Goal: Task Accomplishment & Management: Use online tool/utility

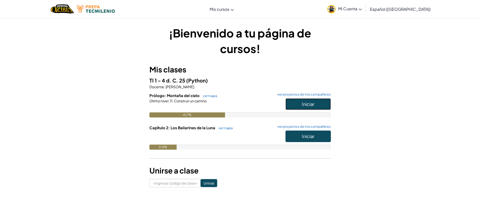
click at [298, 102] on button "Iniciar" at bounding box center [307, 104] width 45 height 12
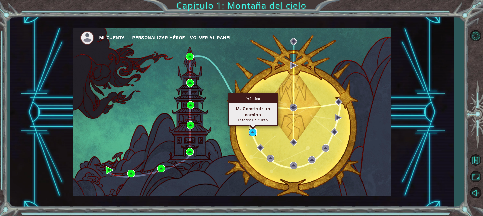
click at [252, 134] on img at bounding box center [253, 133] width 8 height 8
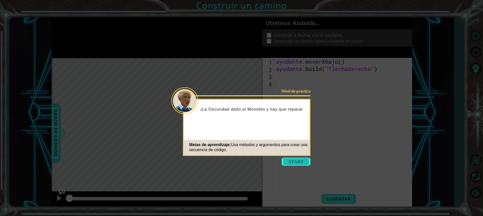
click at [296, 161] on button "Comenzar" at bounding box center [296, 162] width 29 height 8
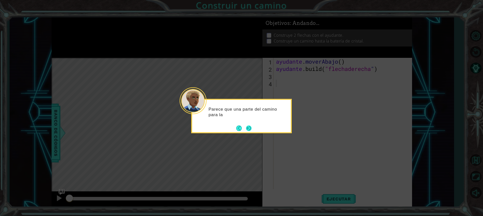
click at [248, 129] on button "Próximo" at bounding box center [249, 129] width 6 height 6
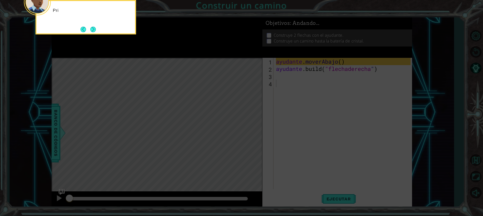
click at [248, 129] on icon at bounding box center [241, 32] width 483 height 368
click at [93, 28] on button "Próximo" at bounding box center [93, 30] width 6 height 6
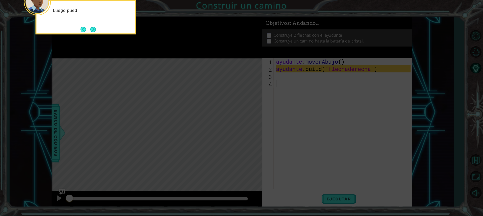
click at [93, 28] on button "Próximo" at bounding box center [93, 30] width 6 height 6
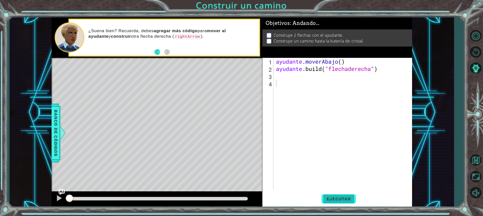
click at [346, 197] on font "Ejecutar" at bounding box center [339, 199] width 24 height 5
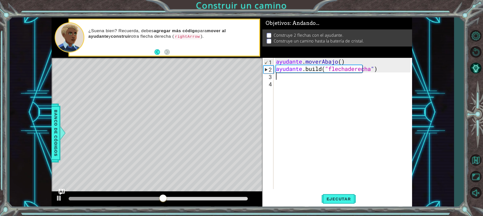
click at [290, 78] on div "ayudante . moverAbajo ( ) ayudante .build ( "flechaderecha " )" at bounding box center [344, 131] width 138 height 146
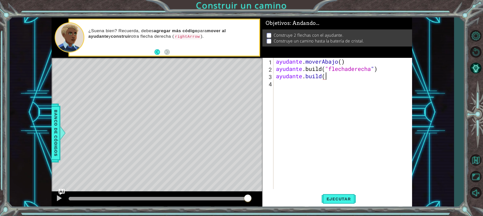
scroll to position [0, 2]
click at [304, 77] on div "helper . moveDown ( ) helper . build ( "rightArrow" ) ayudante . buil" at bounding box center [344, 131] width 138 height 146
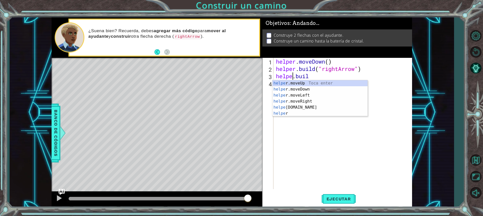
scroll to position [0, 1]
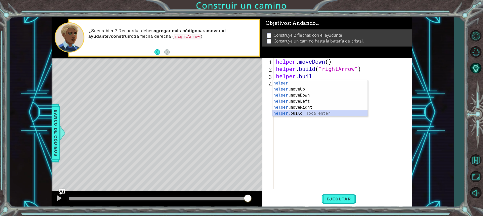
click at [303, 114] on div "helper Toca enter helper .moveUp Toca enter helper .moveDown Toca enter helper …" at bounding box center [320, 104] width 95 height 48
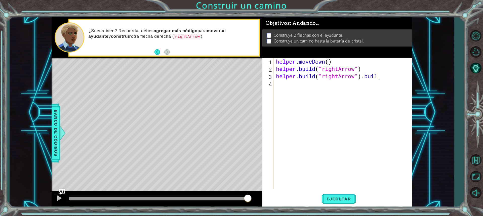
click at [381, 77] on div "helper . moveDown ( ) helper . build ( "rightArrow" ) helper . build ( "rightAr…" at bounding box center [344, 131] width 138 height 146
click at [331, 196] on button "Ejecutar" at bounding box center [339, 199] width 34 height 15
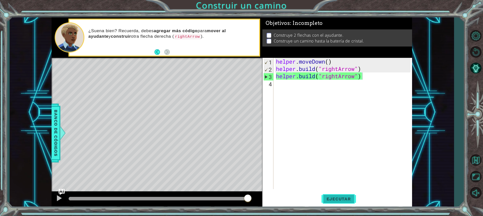
click at [334, 196] on button "Ejecutar" at bounding box center [339, 199] width 34 height 15
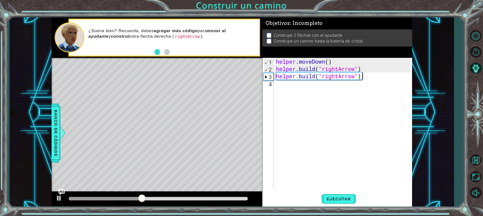
click at [371, 77] on div "helper . moveDown ( ) helper . build ( "rightArrow" ) helper . build ( "rightAr…" at bounding box center [344, 131] width 138 height 146
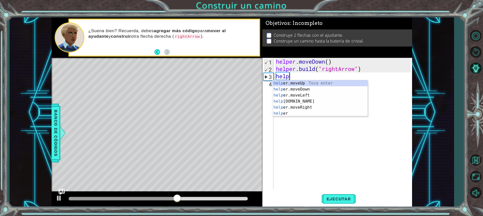
scroll to position [0, 0]
click at [298, 109] on div "help er.moveUp Toca enter help er.moveDown Toca enter help er.moveLeft Toca ent…" at bounding box center [320, 104] width 95 height 48
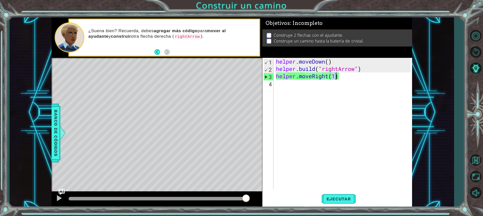
scroll to position [0, 3]
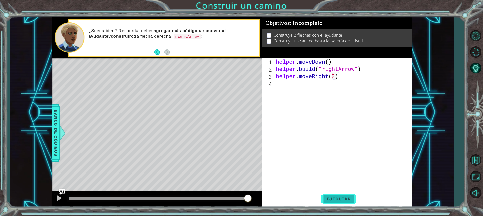
type textarea "helper.moveRight(3)"
click at [339, 200] on span "Ejecutar" at bounding box center [339, 199] width 34 height 5
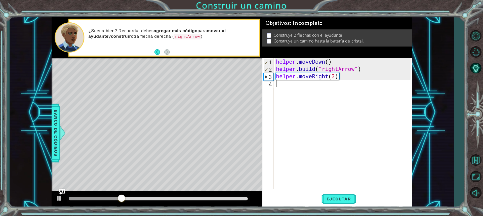
click at [303, 95] on div "helper . moveDown ( ) helper . build ( "rightArrow" ) helper . moveRight ( 3 )" at bounding box center [344, 131] width 138 height 146
type textarea "b"
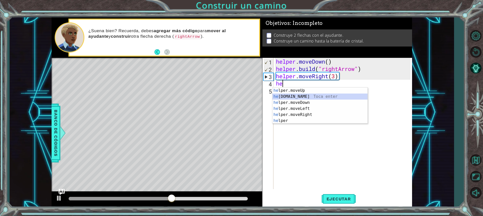
click at [300, 96] on div "he lper.moveUp Toca enter he [DOMAIN_NAME] Toca enter he lper.moveDown Toca ent…" at bounding box center [320, 112] width 95 height 48
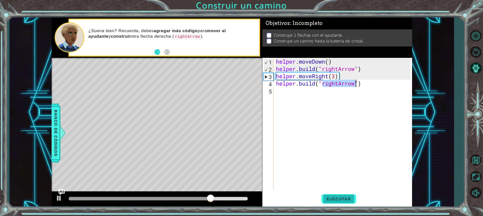
type textarea "[DOMAIN_NAME]("rightArrow")"
click at [331, 196] on button "Ejecutar" at bounding box center [339, 199] width 34 height 15
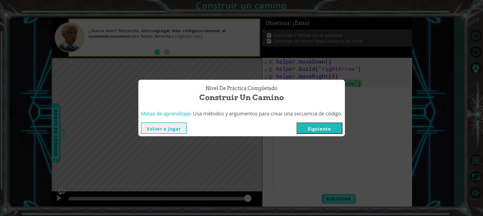
click at [313, 126] on button "Siguiente" at bounding box center [320, 128] width 46 height 11
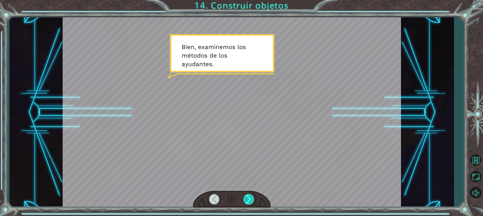
click at [248, 201] on div at bounding box center [249, 199] width 11 height 10
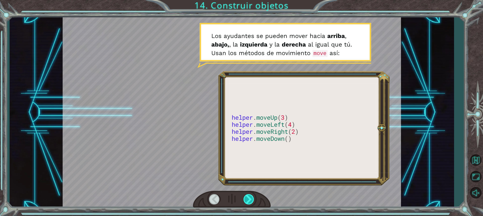
click at [248, 201] on div at bounding box center [249, 199] width 11 height 10
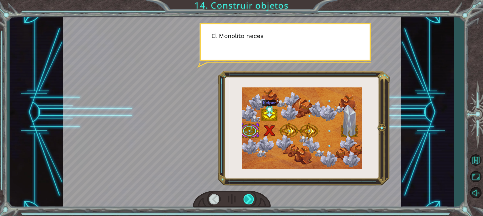
click at [248, 201] on div at bounding box center [249, 199] width 11 height 10
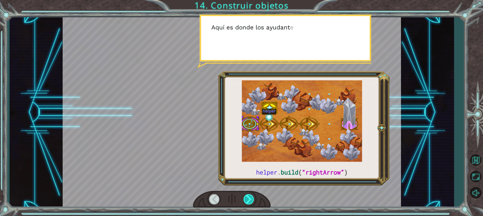
click at [248, 201] on div at bounding box center [249, 199] width 11 height 10
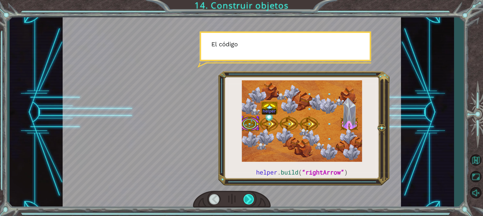
click at [248, 201] on div at bounding box center [249, 199] width 11 height 10
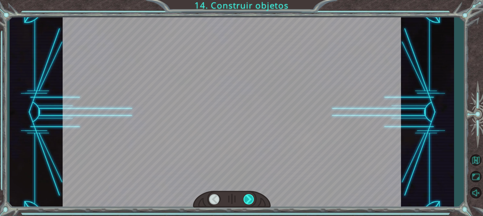
click at [248, 201] on div at bounding box center [249, 199] width 11 height 10
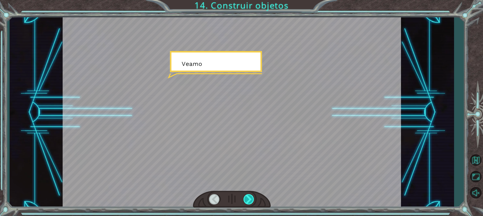
click at [248, 201] on div at bounding box center [249, 199] width 11 height 10
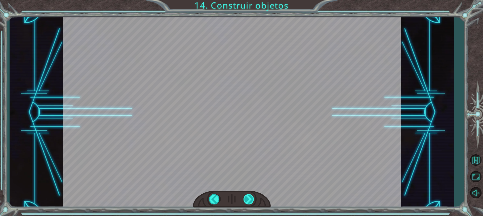
click at [248, 201] on div at bounding box center [249, 199] width 11 height 10
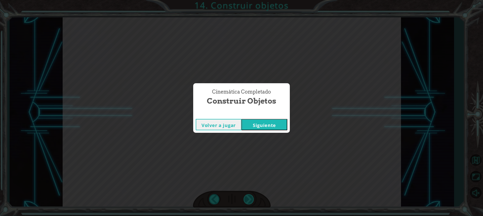
click at [248, 0] on div "helper . build ( “rightArrow” ) B i e n , e x a m i n e m o s l o s m é t o d o…" at bounding box center [241, 0] width 483 height 0
click at [248, 201] on div "Cinemática Completado Construir objetos Volver a jugar [GEOGRAPHIC_DATA]" at bounding box center [241, 108] width 483 height 216
click at [252, 121] on button "Siguiente" at bounding box center [265, 124] width 46 height 11
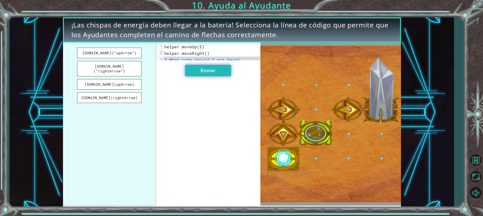
click at [214, 76] on button "Enviar" at bounding box center [208, 70] width 46 height 11
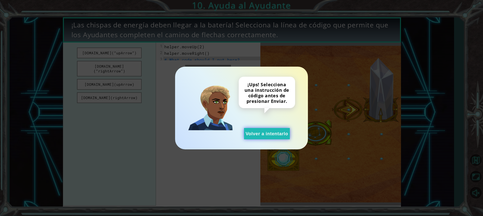
click at [249, 131] on button "Volver a intentarlo" at bounding box center [267, 133] width 46 height 11
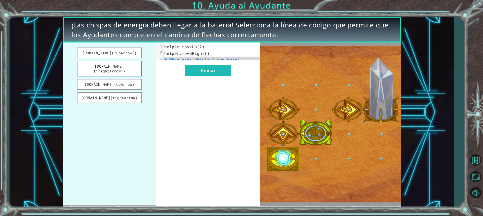
click at [130, 66] on button "[DOMAIN_NAME](“rightArrow”)" at bounding box center [109, 69] width 65 height 16
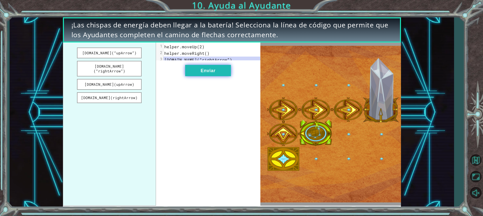
click at [213, 76] on button "Enviar" at bounding box center [208, 70] width 46 height 11
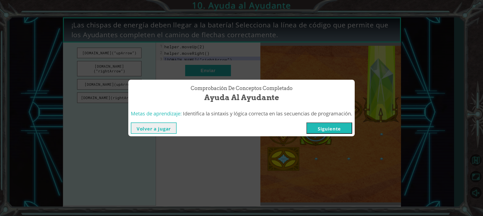
click at [325, 124] on button "Siguiente" at bounding box center [330, 128] width 46 height 11
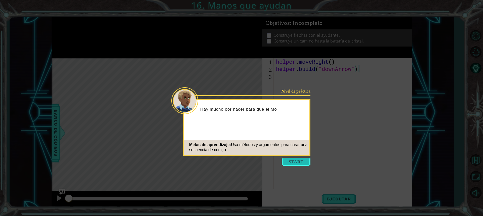
click at [295, 164] on button "Start" at bounding box center [296, 162] width 29 height 8
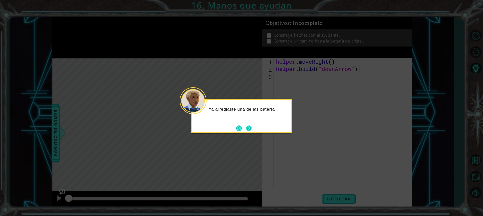
click at [247, 127] on button "Next" at bounding box center [249, 129] width 6 height 6
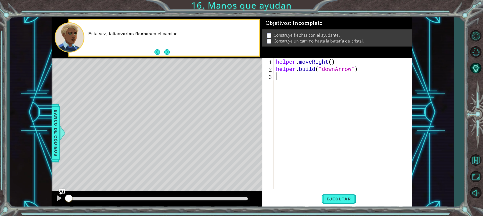
click at [310, 84] on div "helper . moveRight ( ) helper . build ( "downArrow" )" at bounding box center [344, 131] width 138 height 146
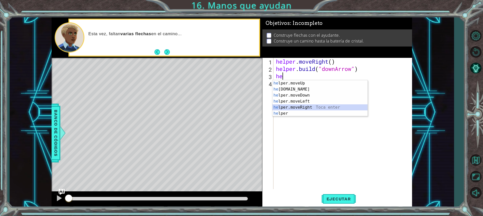
click at [305, 109] on div "he lper.moveUp Toca enter he [DOMAIN_NAME] Toca enter he lper.moveDown Toca ent…" at bounding box center [320, 104] width 95 height 48
type textarea "helper.moveRight(1)"
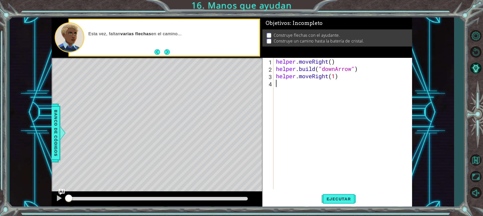
click at [304, 93] on div "helper . moveRight ( ) helper . build ( "downArrow" ) helper . moveRight ( 1 )" at bounding box center [344, 131] width 138 height 146
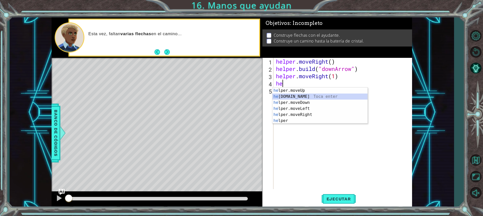
click at [302, 98] on div "he lper.moveUp Toca enter he [DOMAIN_NAME] Toca enter he lper.moveDown Toca ent…" at bounding box center [320, 112] width 95 height 48
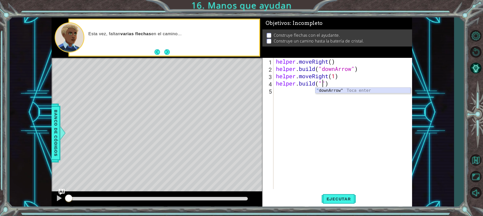
click at [354, 92] on div "" downArrow" Toca enter" at bounding box center [363, 97] width 95 height 18
click at [324, 76] on div "helper . moveRight ( ) helper . build ( "downArrow" ) helper . moveRight ( 1 ) …" at bounding box center [344, 131] width 138 height 146
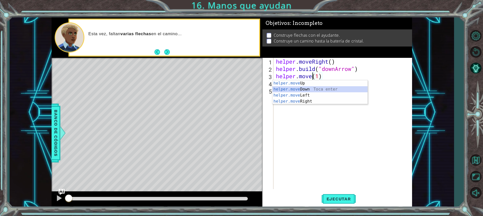
click at [314, 91] on div "helper.move Up Toca enter helper.move Down Toca enter helper.move Left Toca ent…" at bounding box center [320, 98] width 95 height 36
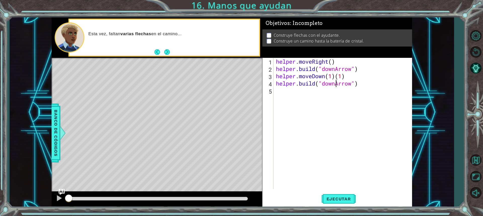
click at [337, 84] on div "helper . moveRight ( ) helper . build ( "downArrow" ) helper . moveDown ( 1 ) (…" at bounding box center [344, 131] width 138 height 146
click at [332, 197] on span "Ejecutar" at bounding box center [339, 199] width 34 height 5
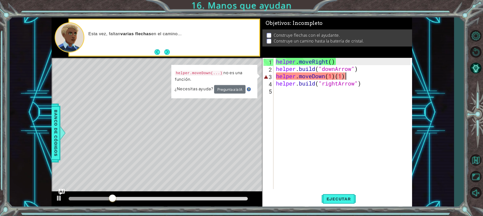
click at [347, 74] on div "helper . moveRight ( ) helper . build ( "downArrow" ) helper . moveDown ( 1 ) (…" at bounding box center [344, 131] width 138 height 146
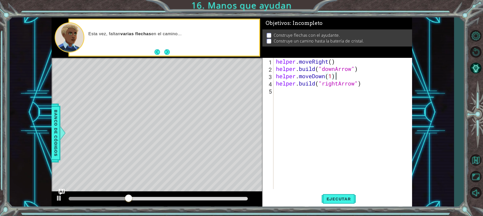
scroll to position [0, 2]
type textarea "helper.moveDown(1)"
click at [334, 193] on button "Ejecutar" at bounding box center [339, 199] width 34 height 15
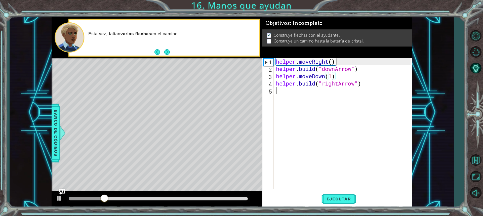
click at [310, 96] on div "helper . moveRight ( ) helper . build ( "downArrow" ) helper . moveDown ( 1 ) h…" at bounding box center [344, 131] width 138 height 146
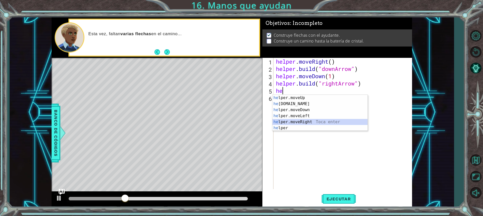
click at [309, 122] on div "he lper.moveUp Toca enter he [DOMAIN_NAME] Toca enter he lper.moveDown Toca ent…" at bounding box center [320, 119] width 95 height 48
type textarea "helper.moveRight(1)"
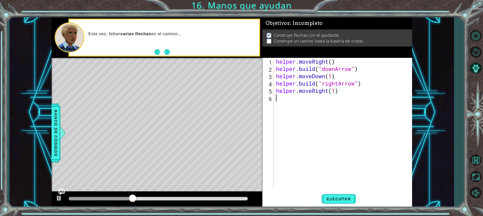
click at [306, 109] on div "helper . moveRight ( ) helper . build ( "downArrow" ) helper . moveDown ( 1 ) h…" at bounding box center [344, 131] width 138 height 146
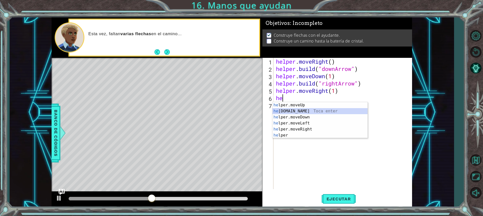
click at [298, 112] on div "he lper.moveUp Toca enter he [DOMAIN_NAME] Toca enter he lper.moveDown Toca ent…" at bounding box center [320, 126] width 95 height 48
type textarea "[DOMAIN_NAME]("rightArrow")"
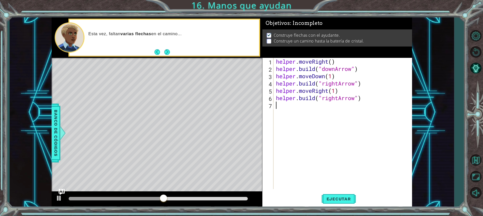
click at [305, 111] on div "helper . moveRight ( ) helper . build ( "downArrow" ) helper . moveDown ( 1 ) h…" at bounding box center [344, 131] width 138 height 146
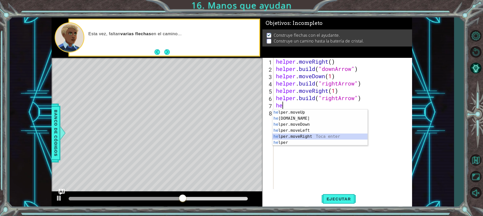
click at [304, 138] on div "he lper.moveUp Toca enter he [DOMAIN_NAME] Toca enter he lper.moveDown Toca ent…" at bounding box center [320, 134] width 95 height 48
type textarea "helper.moveRight(1)"
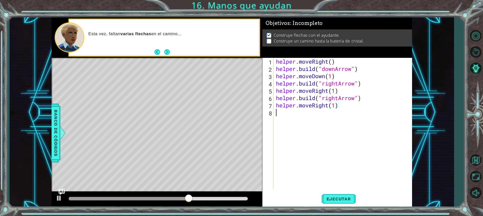
click at [301, 126] on div "helper . moveRight ( ) helper . build ( "downArrow" ) helper . moveDown ( 1 ) h…" at bounding box center [344, 131] width 138 height 146
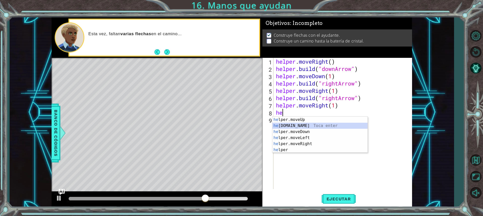
click at [299, 128] on div "he lper.moveUp Toca enter he [DOMAIN_NAME] Toca enter he lper.moveDown Toca ent…" at bounding box center [320, 141] width 95 height 48
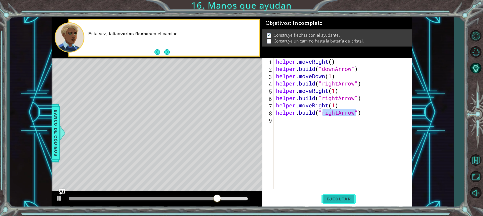
click at [337, 200] on span "Ejecutar" at bounding box center [339, 199] width 34 height 5
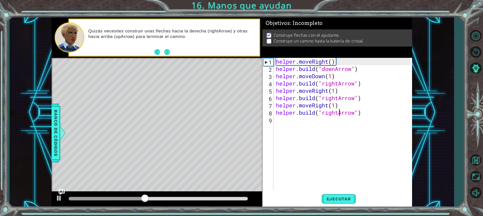
click at [338, 114] on div "helper . moveRight ( ) helper . build ( "downArrow" ) helper . moveDown ( 1 ) h…" at bounding box center [344, 131] width 138 height 146
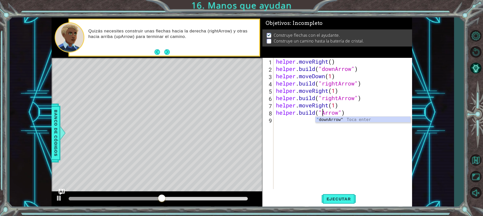
scroll to position [0, 2]
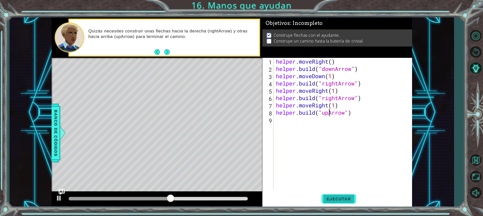
type textarea "[DOMAIN_NAME]("upArrow")"
click at [332, 198] on span "Ejecutar" at bounding box center [339, 199] width 34 height 5
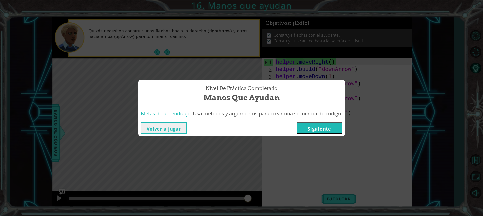
click at [368, 177] on div "Nivel de práctica Completado Manos que ayudan Metas de aprendizaje: Usa métodos…" at bounding box center [241, 108] width 483 height 216
click at [325, 128] on button "Siguiente" at bounding box center [320, 128] width 46 height 11
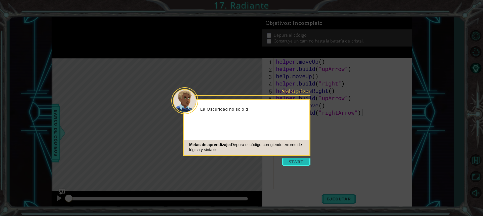
click at [304, 162] on button "Start" at bounding box center [296, 162] width 29 height 8
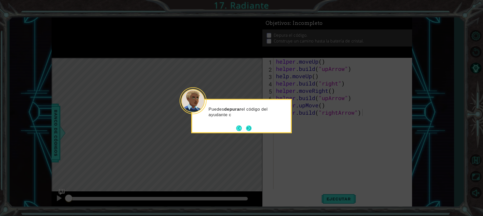
click at [250, 128] on button "Next" at bounding box center [249, 129] width 6 height 6
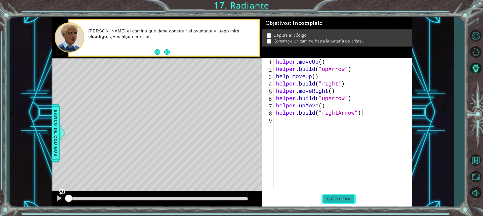
click at [347, 198] on span "Ejecutar" at bounding box center [339, 199] width 34 height 5
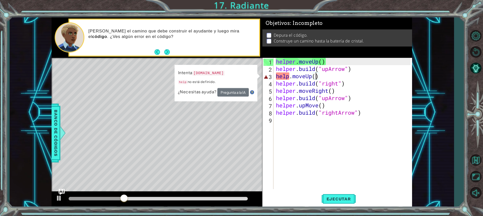
click at [316, 77] on div "helper . moveUp ( ) helper . build ( "upArrow" ) help . moveUp ( ) helper . bui…" at bounding box center [344, 131] width 138 height 146
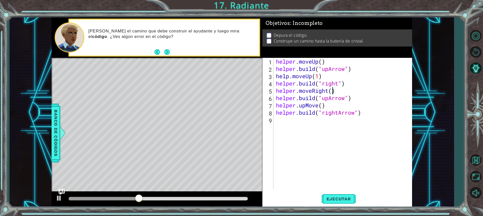
click at [334, 91] on div "helper . moveUp ( ) helper . build ( "upArrow" ) help . moveUp ( 1 ) helper . b…" at bounding box center [344, 131] width 138 height 146
click at [323, 105] on div "helper . moveUp ( ) helper . build ( "upArrow" ) help . moveUp ( 1 ) helper . b…" at bounding box center [344, 131] width 138 height 146
click at [336, 198] on span "Ejecutar" at bounding box center [339, 199] width 34 height 5
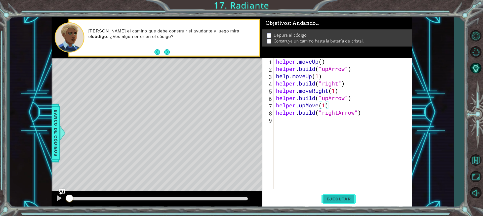
scroll to position [0, 2]
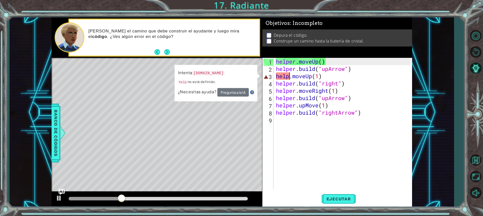
click at [289, 75] on div "helper . moveUp ( ) helper . build ( "upArrow" ) help . moveUp ( 1 ) helper . b…" at bounding box center [344, 131] width 138 height 146
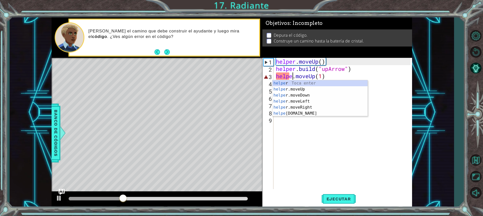
scroll to position [0, 1]
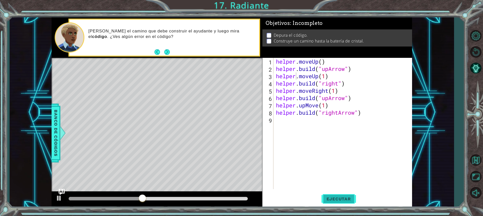
click at [338, 197] on span "Ejecutar" at bounding box center [339, 199] width 34 height 5
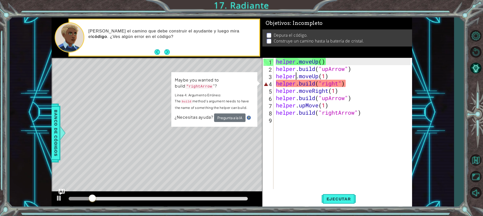
click at [338, 86] on div "helper . moveUp ( ) helper . build ( "upArrow" ) helper . moveUp ( 1 ) helper .…" at bounding box center [344, 131] width 138 height 146
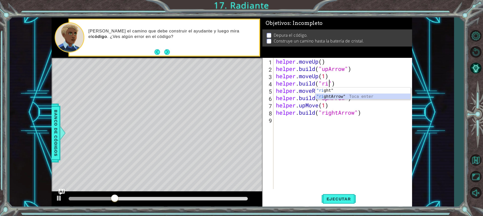
click at [338, 96] on div ""ri ght" Toca enter "ri ghtArrow" Toca enter" at bounding box center [363, 100] width 95 height 24
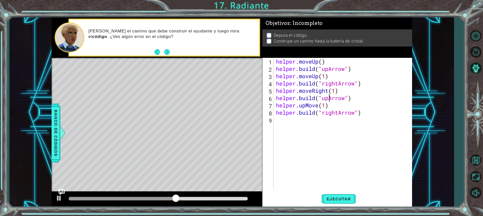
click at [329, 97] on div "helper . moveUp ( ) helper . build ( "upArrow" ) helper . moveUp ( 1 ) helper .…" at bounding box center [344, 131] width 138 height 146
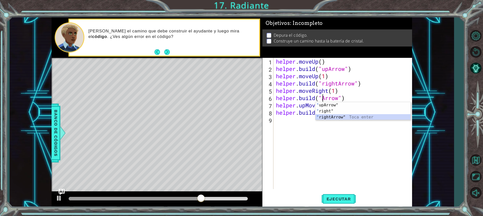
click at [326, 119] on div "" upArrow" Toca enter " right" Toca enter " rightArrow" Toca enter" at bounding box center [363, 117] width 95 height 30
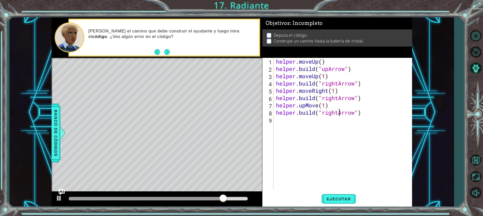
click at [339, 113] on div "helper . moveUp ( ) helper . build ( "upArrow" ) helper . moveUp ( 1 ) helper .…" at bounding box center [344, 131] width 138 height 146
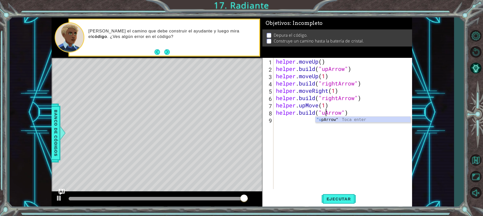
scroll to position [0, 2]
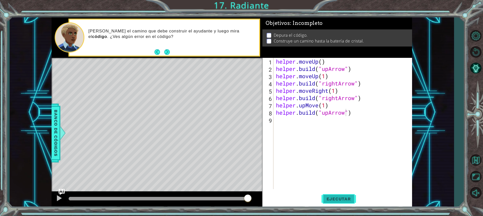
click at [345, 197] on span "Ejecutar" at bounding box center [339, 199] width 34 height 5
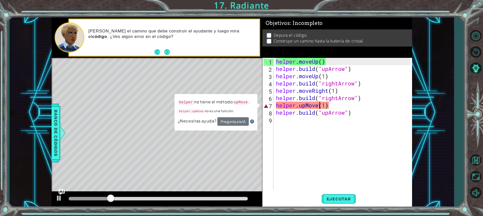
click at [319, 106] on div "helper . moveUp ( ) helper . build ( "upArrow" ) helper . moveUp ( 1 ) helper .…" at bounding box center [344, 131] width 138 height 146
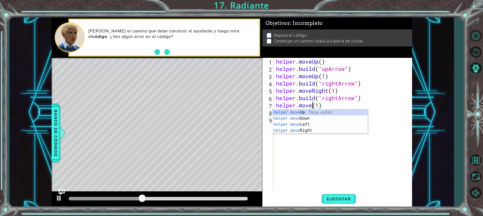
scroll to position [0, 2]
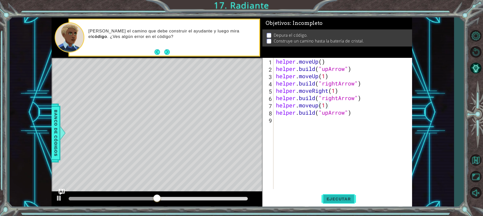
click at [333, 202] on button "Ejecutar" at bounding box center [339, 199] width 34 height 15
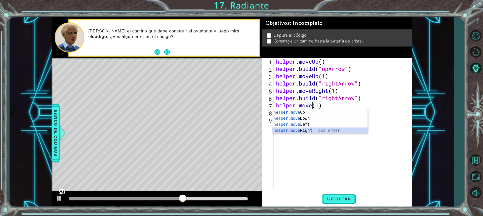
click at [289, 131] on div "helper.move Up Toca enter helper.move Down Toca enter helper.move Left Toca ent…" at bounding box center [320, 128] width 95 height 36
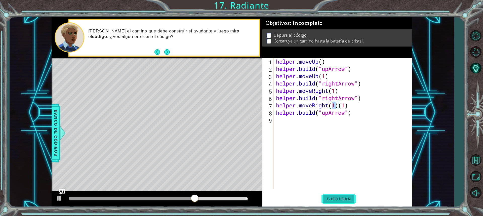
click at [340, 195] on button "Ejecutar" at bounding box center [339, 199] width 34 height 15
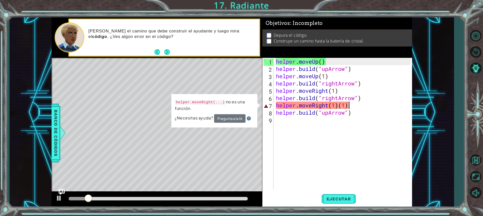
click at [353, 108] on div "helper . moveUp ( ) helper . build ( "upArrow" ) helper . moveUp ( 1 ) helper .…" at bounding box center [344, 131] width 138 height 146
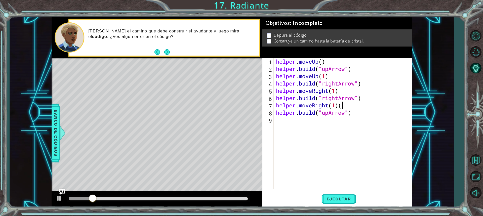
type textarea "helper.moveRight(1)"
click at [339, 196] on button "Ejecutar" at bounding box center [339, 199] width 34 height 15
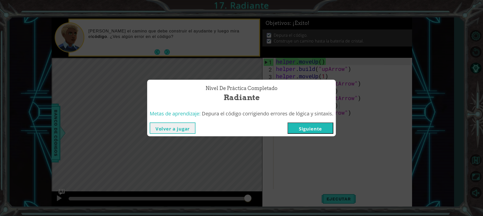
click at [312, 125] on button "Siguiente" at bounding box center [311, 128] width 46 height 11
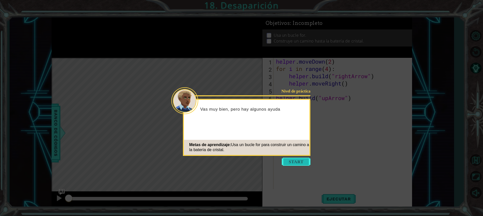
click at [300, 160] on button "Start" at bounding box center [296, 162] width 29 height 8
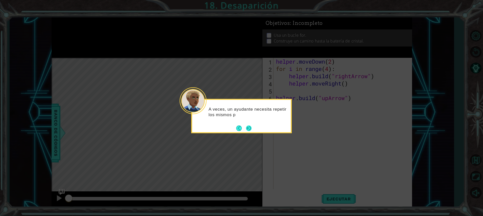
click at [250, 126] on button "Next" at bounding box center [249, 129] width 6 height 6
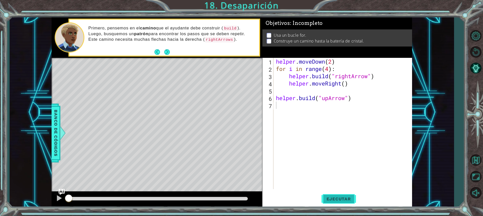
click at [350, 200] on span "Ejecutar" at bounding box center [339, 199] width 34 height 5
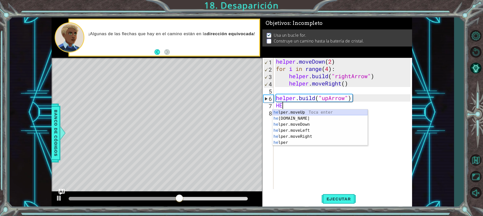
click at [297, 112] on div "he lper.moveUp Toca enter he [DOMAIN_NAME] Toca enter he lper.moveDown Toca ent…" at bounding box center [320, 134] width 95 height 48
type textarea "helper.moveUp(1)"
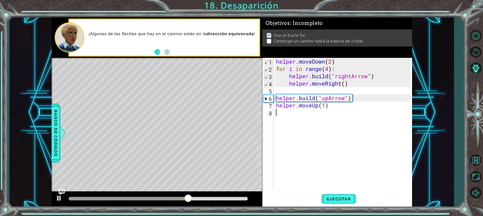
click at [296, 114] on div "helper . moveDown ( 2 ) for i in range ( 4 ) : helper . build ( "rightArrow" ) …" at bounding box center [344, 131] width 138 height 146
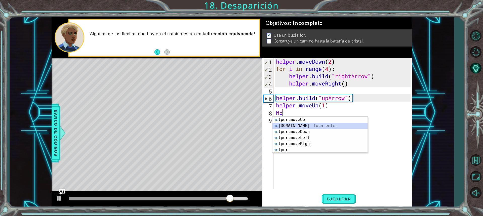
click at [304, 125] on div "he lper.moveUp Toca enter he [DOMAIN_NAME] Toca enter he lper.moveDown Toca ent…" at bounding box center [320, 141] width 95 height 48
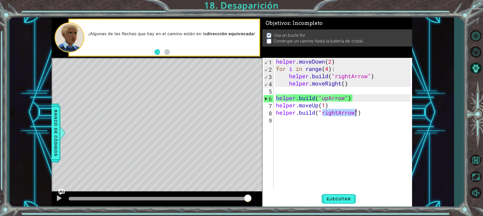
click at [339, 113] on div "helper . moveDown ( 2 ) for i in range ( 4 ) : helper . build ( "rightArrow" ) …" at bounding box center [343, 123] width 136 height 131
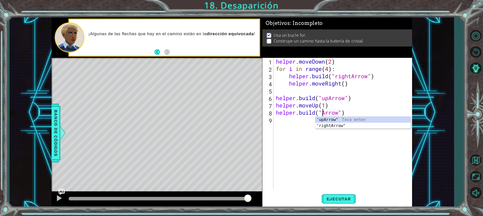
scroll to position [0, 2]
click at [339, 119] on body "1 ההההההההההההההההההההההההההההההההההההההההההההההההההההההההההההההההההההההההההההה…" at bounding box center [241, 108] width 483 height 216
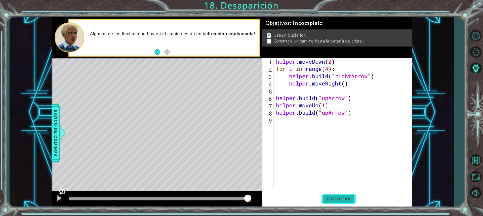
type textarea "[DOMAIN_NAME]("upArrow")"
click at [332, 200] on span "Ejecutar" at bounding box center [339, 199] width 34 height 5
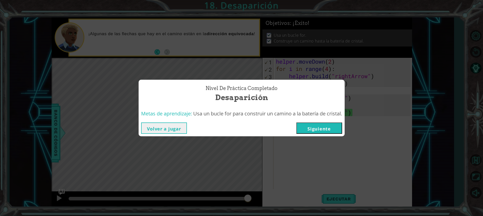
click at [318, 125] on button "Siguiente" at bounding box center [320, 128] width 46 height 11
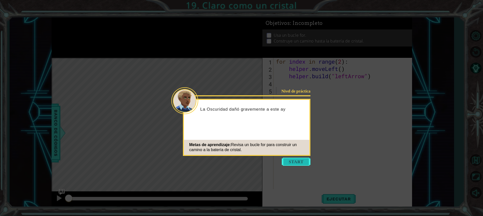
click at [288, 162] on button "Start" at bounding box center [296, 162] width 29 height 8
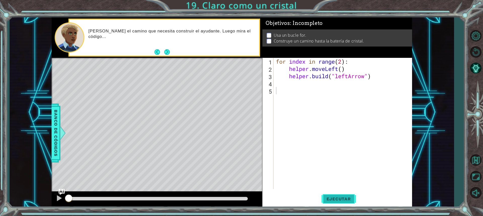
click at [352, 199] on span "Ejecutar" at bounding box center [339, 199] width 34 height 5
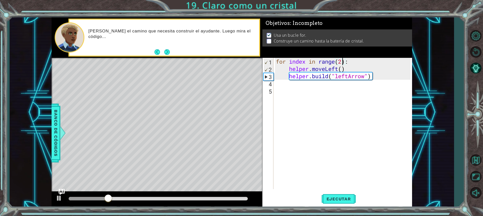
click at [342, 61] on div "for index in range ( 2 ) : helper . moveLeft ( ) helper . build ( "leftArrow" )" at bounding box center [344, 131] width 138 height 146
type textarea "for index in range(4):"
click at [328, 196] on button "Ejecutar" at bounding box center [339, 199] width 34 height 15
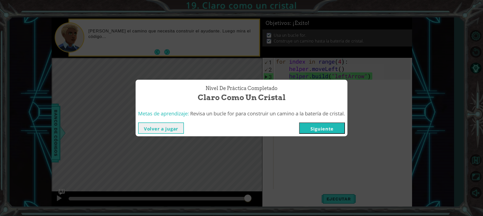
click at [326, 133] on button "Siguiente" at bounding box center [322, 128] width 46 height 11
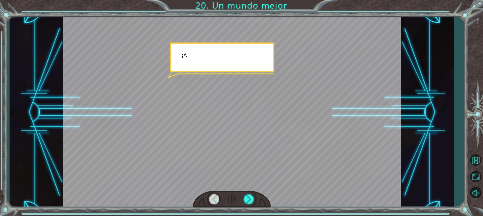
click at [326, 133] on div at bounding box center [232, 112] width 339 height 190
click at [253, 200] on div at bounding box center [249, 199] width 11 height 10
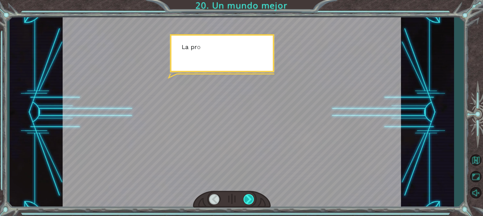
click at [253, 200] on div at bounding box center [249, 199] width 11 height 10
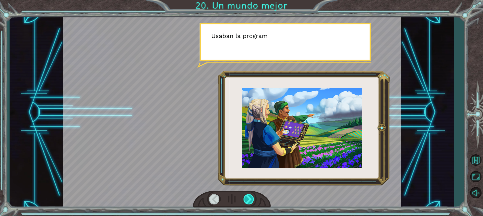
click at [253, 200] on div at bounding box center [249, 199] width 11 height 10
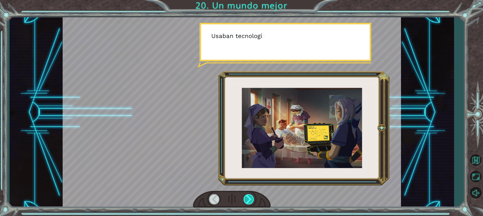
click at [253, 200] on div at bounding box center [249, 199] width 11 height 10
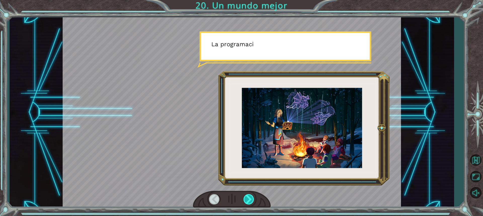
click at [253, 200] on div at bounding box center [249, 199] width 11 height 10
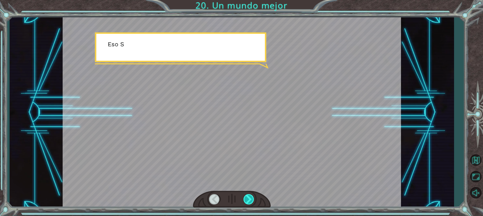
click at [253, 200] on div at bounding box center [249, 199] width 11 height 10
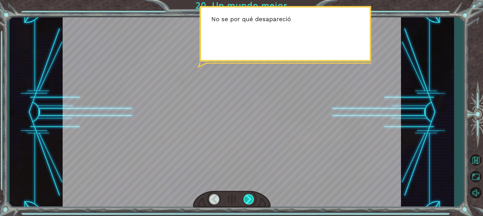
click at [253, 200] on div at bounding box center [249, 199] width 11 height 10
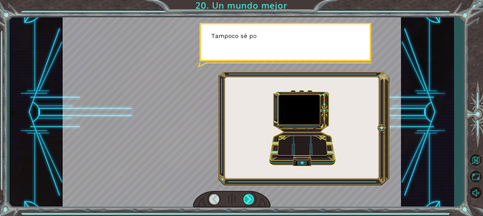
click at [253, 200] on div at bounding box center [249, 199] width 11 height 10
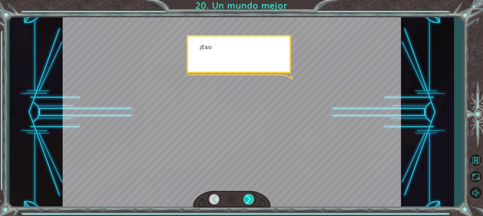
click at [253, 200] on div at bounding box center [249, 199] width 11 height 10
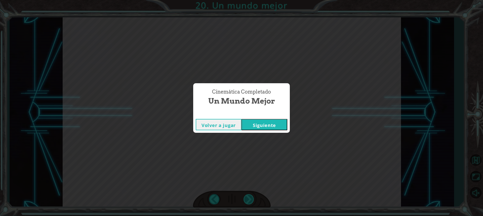
click at [253, 200] on div "Cinemática Completado Un mundo mejor Volver a jugar [GEOGRAPHIC_DATA]" at bounding box center [241, 108] width 483 height 216
click at [267, 124] on button "Siguiente" at bounding box center [265, 124] width 46 height 11
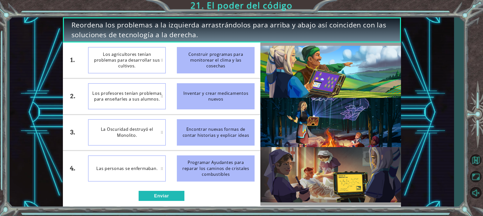
drag, startPoint x: 214, startPoint y: 65, endPoint x: 140, endPoint y: 64, distance: 74.3
click at [140, 64] on div "1. 2. 3. 4. Los agricultores tenían problemas para desarrollar sus cultivos. Lo…" at bounding box center [162, 115] width 198 height 144
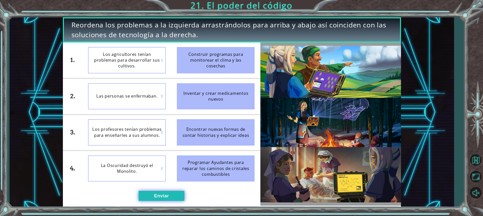
click at [163, 197] on button "Enviar" at bounding box center [162, 196] width 46 height 10
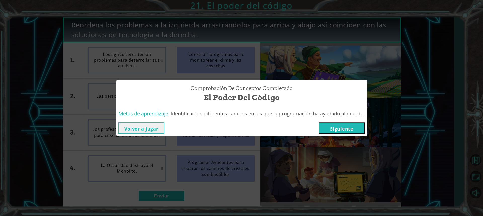
click at [337, 126] on button "Siguiente" at bounding box center [342, 128] width 46 height 11
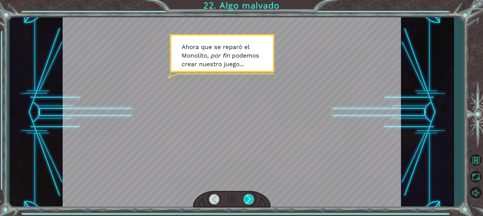
click at [252, 198] on div at bounding box center [249, 199] width 11 height 10
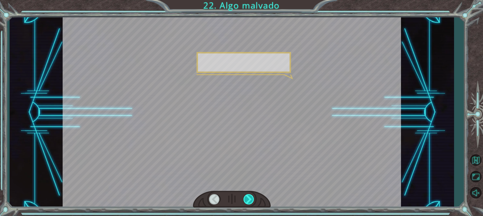
click at [252, 198] on div at bounding box center [249, 199] width 11 height 10
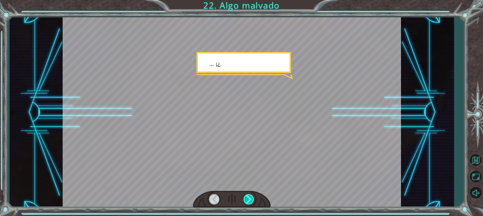
click at [252, 198] on div at bounding box center [249, 199] width 11 height 10
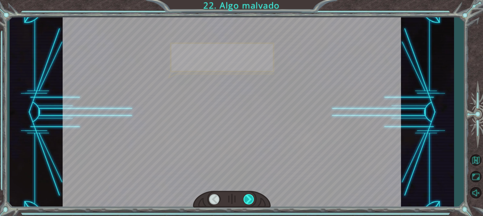
click at [252, 198] on div at bounding box center [249, 199] width 11 height 10
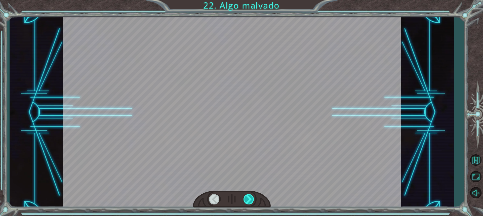
click at [252, 198] on div at bounding box center [249, 199] width 11 height 10
click at [252, 0] on div "Temporary Text A h o r a q u e s e r e p a r ó e l M o n o l i t o , p o r f i …" at bounding box center [241, 0] width 483 height 0
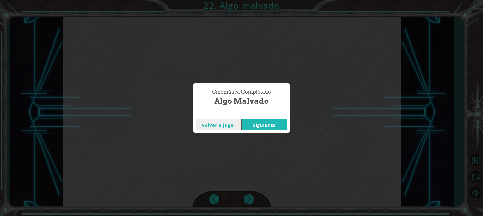
click at [268, 124] on button "Siguiente" at bounding box center [265, 124] width 46 height 11
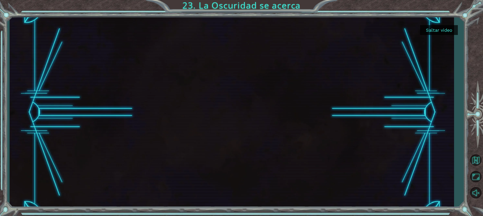
click at [441, 30] on button "Saltar video" at bounding box center [439, 30] width 38 height 10
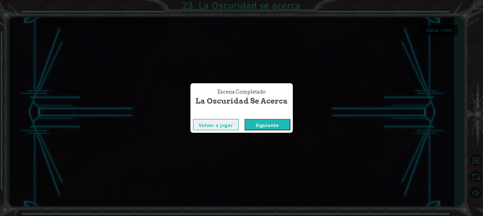
click at [266, 126] on button "Siguiente" at bounding box center [268, 124] width 46 height 11
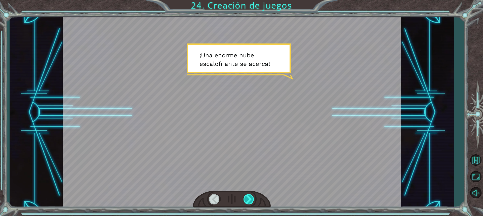
click at [249, 196] on div at bounding box center [249, 199] width 11 height 10
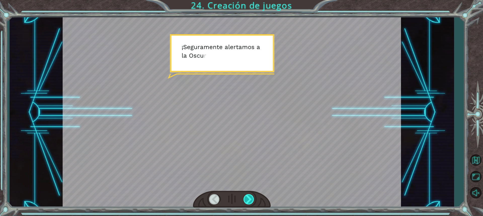
click at [249, 196] on div at bounding box center [249, 199] width 11 height 10
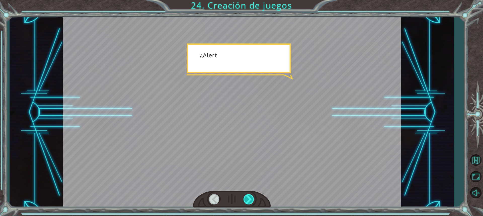
click at [249, 196] on div at bounding box center [249, 199] width 11 height 10
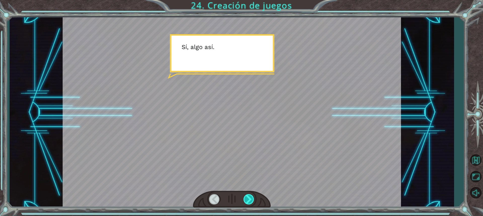
click at [249, 196] on div at bounding box center [249, 199] width 11 height 10
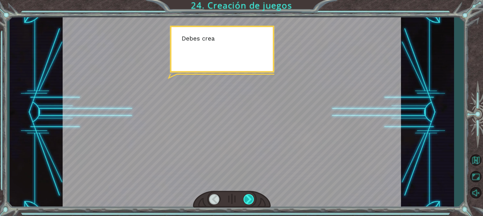
click at [249, 196] on div at bounding box center [249, 199] width 11 height 10
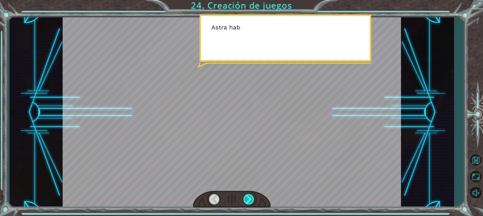
click at [249, 196] on div at bounding box center [249, 199] width 11 height 10
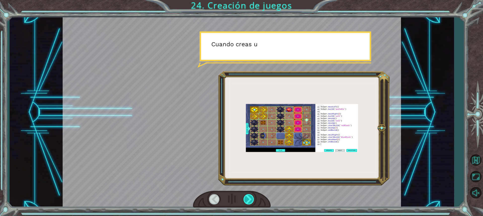
click at [249, 196] on div at bounding box center [249, 199] width 11 height 10
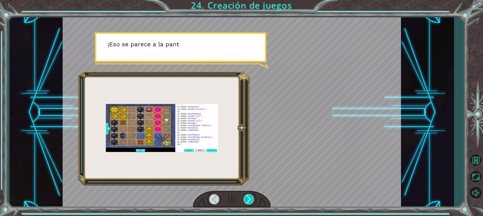
click at [249, 196] on div at bounding box center [249, 199] width 11 height 10
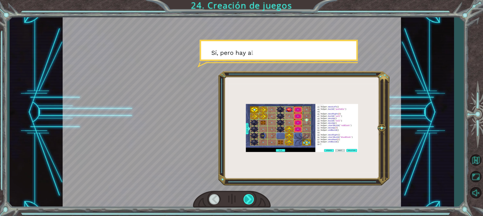
click at [249, 196] on div at bounding box center [249, 199] width 11 height 10
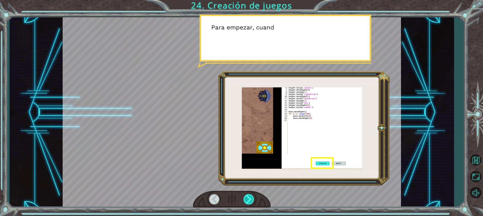
click at [249, 196] on div at bounding box center [249, 199] width 11 height 10
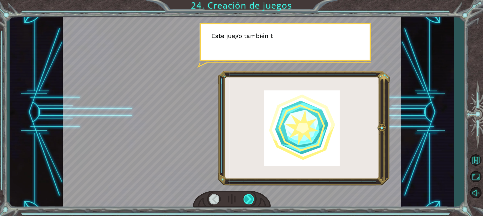
click at [249, 196] on div at bounding box center [249, 199] width 11 height 10
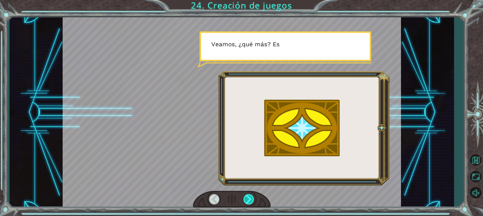
click at [249, 196] on div at bounding box center [249, 199] width 11 height 10
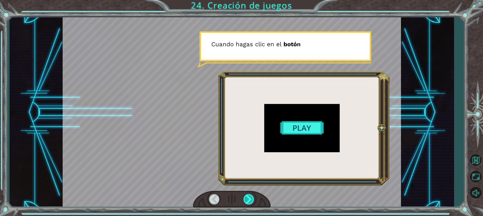
click at [249, 196] on div at bounding box center [249, 199] width 11 height 10
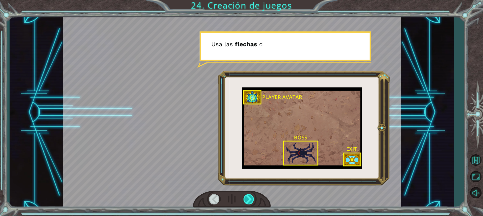
click at [249, 196] on div at bounding box center [249, 199] width 11 height 10
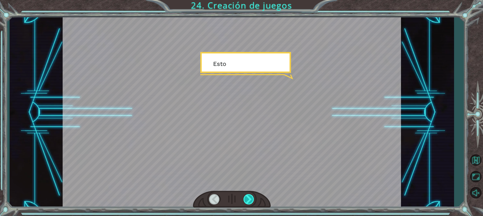
click at [249, 196] on div at bounding box center [249, 199] width 11 height 10
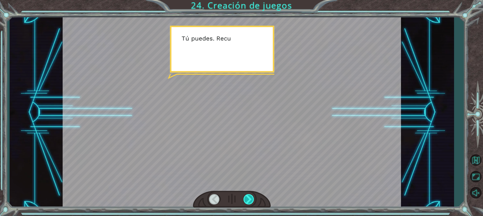
click at [249, 196] on div at bounding box center [249, 199] width 11 height 10
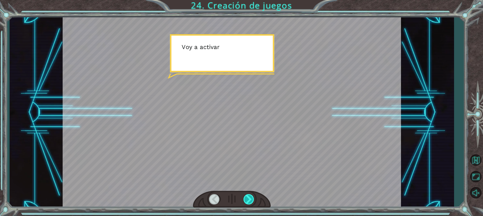
click at [249, 196] on div at bounding box center [249, 199] width 11 height 10
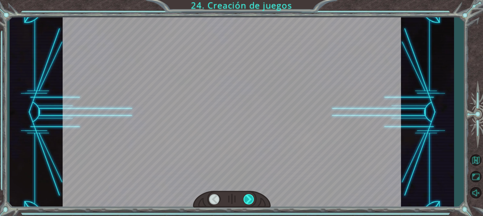
click at [249, 196] on div at bounding box center [249, 199] width 11 height 10
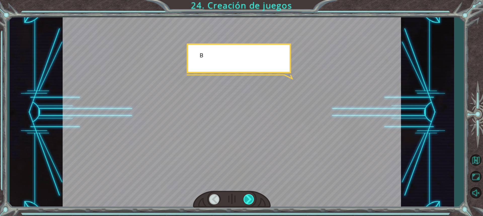
click at [249, 196] on div at bounding box center [249, 199] width 11 height 10
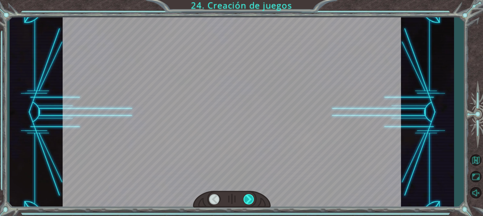
click at [249, 196] on div at bounding box center [249, 199] width 11 height 10
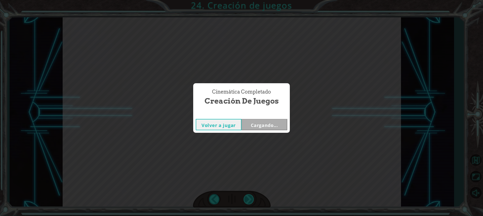
click at [249, 0] on div "¡ U n a e n o r m e n u b e e s c a l o f r i a n t e s e a c e r c a ! ¡ S e g…" at bounding box center [241, 0] width 483 height 0
click at [249, 196] on div "Cinemática Completado Creación de juegos Volver a jugar Cargando..." at bounding box center [241, 108] width 483 height 216
click at [272, 121] on button "Siguiente" at bounding box center [265, 124] width 46 height 11
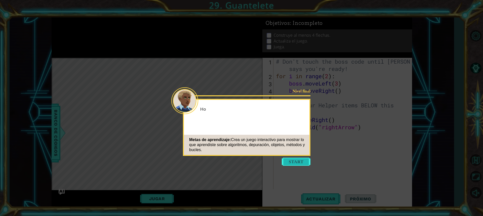
click at [295, 162] on button "Start" at bounding box center [296, 162] width 29 height 8
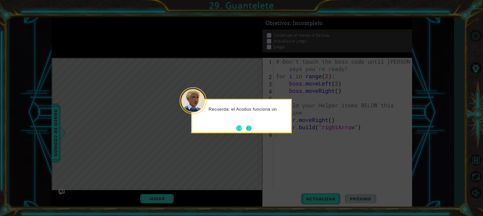
click at [248, 129] on button "Next" at bounding box center [249, 129] width 6 height 6
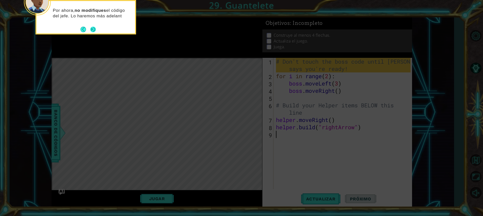
click at [91, 26] on footer at bounding box center [88, 30] width 15 height 8
click at [92, 29] on button "Next" at bounding box center [93, 30] width 6 height 6
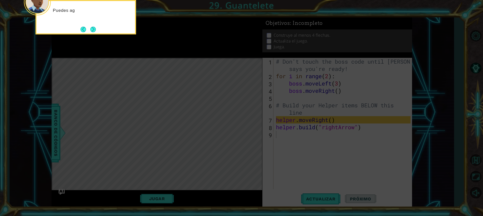
click at [92, 29] on button "Next" at bounding box center [93, 30] width 6 height 6
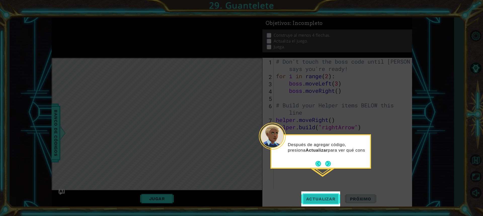
click at [317, 195] on button "Actualizar" at bounding box center [321, 199] width 40 height 15
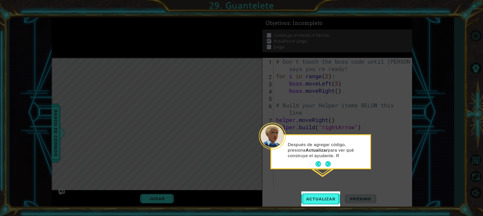
scroll to position [1, 0]
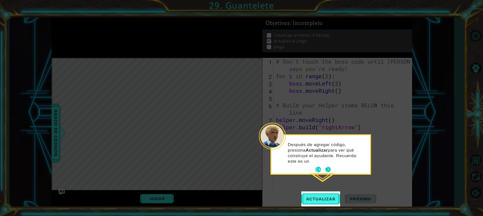
click at [327, 166] on button "Next" at bounding box center [328, 169] width 7 height 7
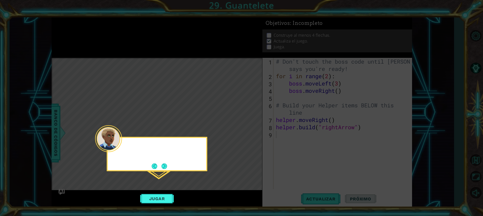
click at [327, 163] on icon at bounding box center [241, 108] width 483 height 216
click at [164, 165] on button "Next" at bounding box center [165, 167] width 6 height 6
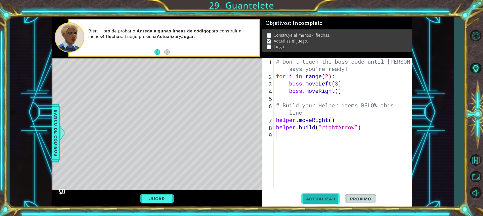
click at [314, 197] on span "Actualizar" at bounding box center [321, 199] width 40 height 5
type textarea "HE"
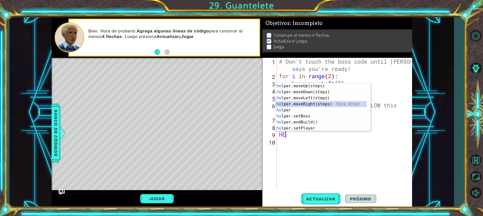
click at [317, 105] on div "he lper.moveUp(steps) Toca enter he lper.moveDown(steps) Toca enter he lper.mov…" at bounding box center [321, 113] width 91 height 60
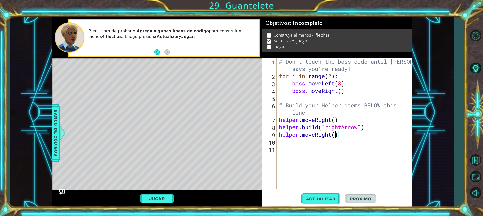
click at [336, 135] on div "# Don't touch the boss code until [PERSON_NAME] says you're ready! for i in ran…" at bounding box center [345, 134] width 135 height 153
type textarea "helper.moveRight(4)"
click at [313, 201] on span "Actualizar" at bounding box center [321, 199] width 40 height 5
click at [286, 142] on div "# Don't touch the boss code until [PERSON_NAME] says you're ready! for i in ran…" at bounding box center [345, 134] width 135 height 153
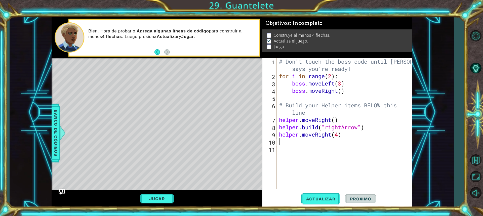
scroll to position [0, 0]
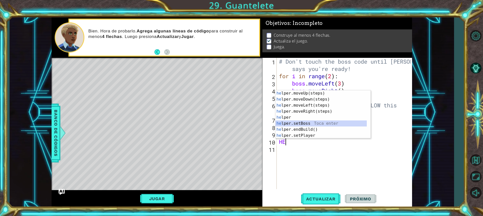
click at [305, 123] on div "he lper.moveUp(steps) Toca enter he lper.moveDown(steps) Toca enter he lper.mov…" at bounding box center [321, 120] width 91 height 60
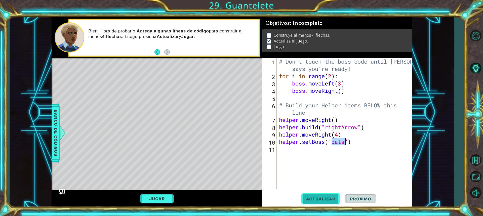
type textarea "helper.setBoss("bats")"
click at [314, 202] on button "Actualizar" at bounding box center [321, 199] width 40 height 15
click at [316, 197] on span "Actualizar" at bounding box center [321, 199] width 40 height 5
